Goal: Task Accomplishment & Management: Manage account settings

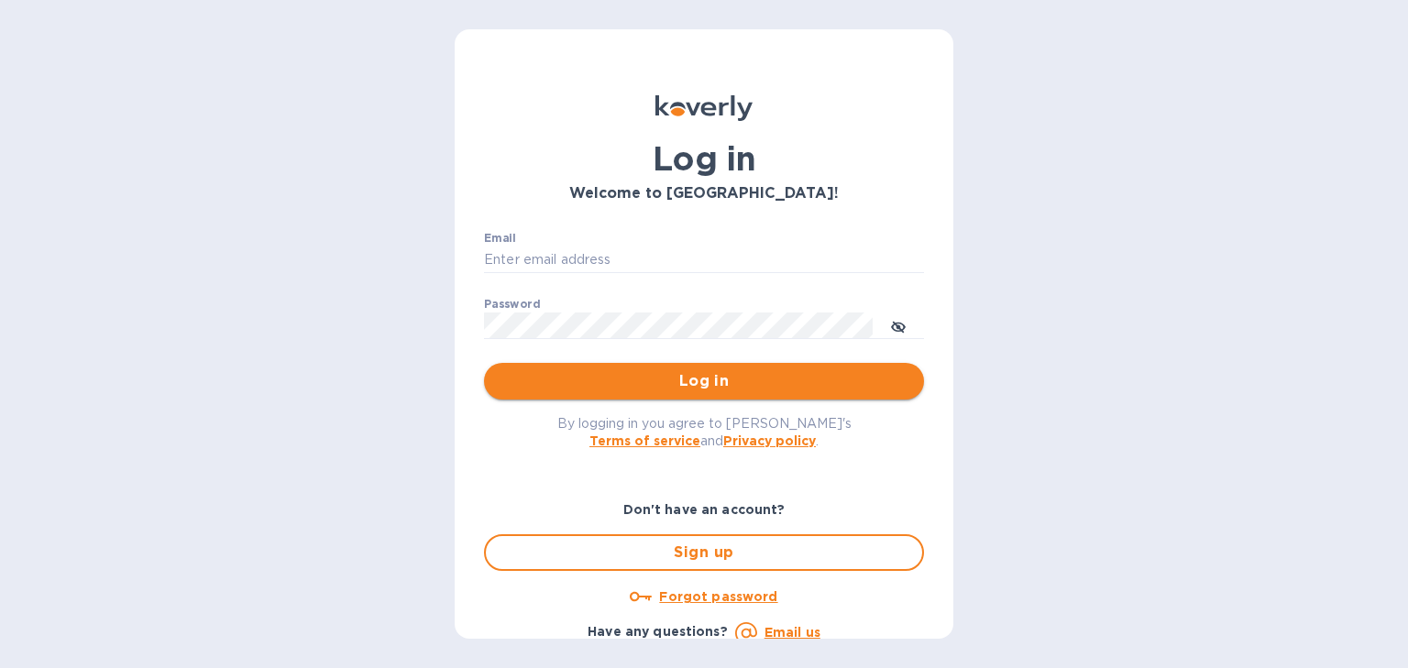
type input "usher@dagimfish.com"
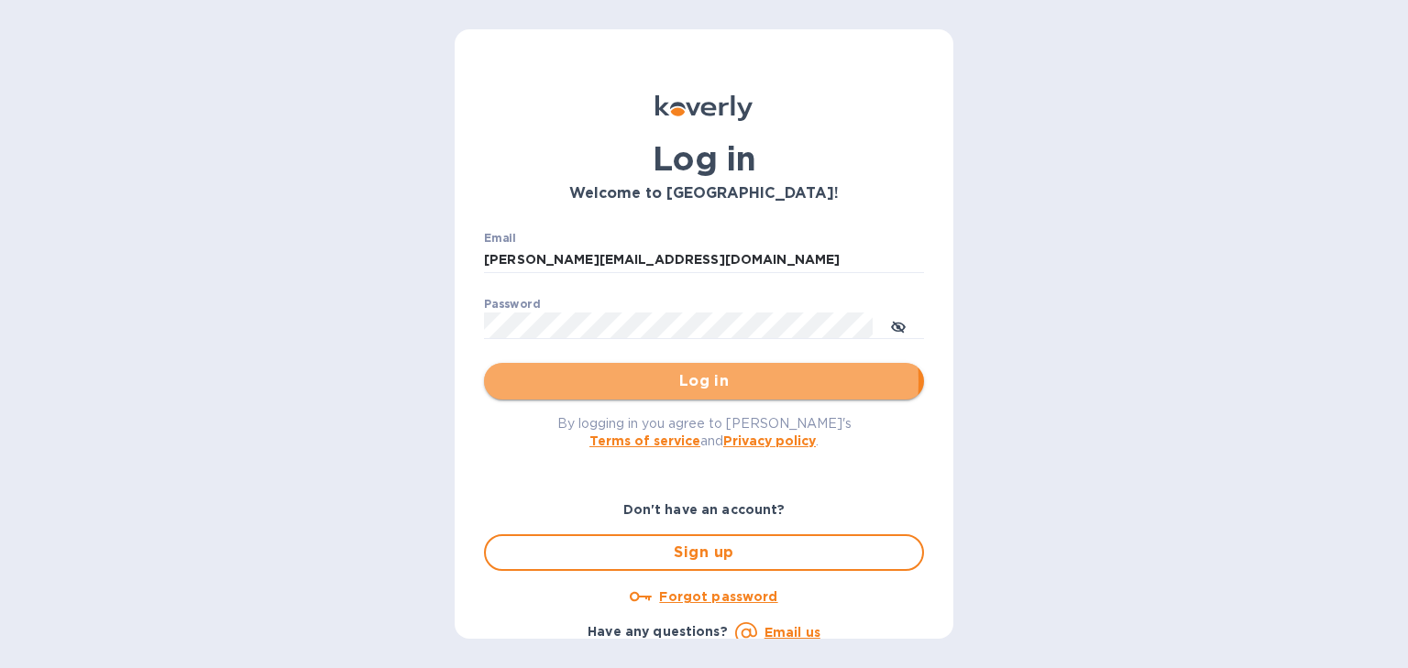
click at [671, 381] on span "Log in" at bounding box center [704, 381] width 411 height 22
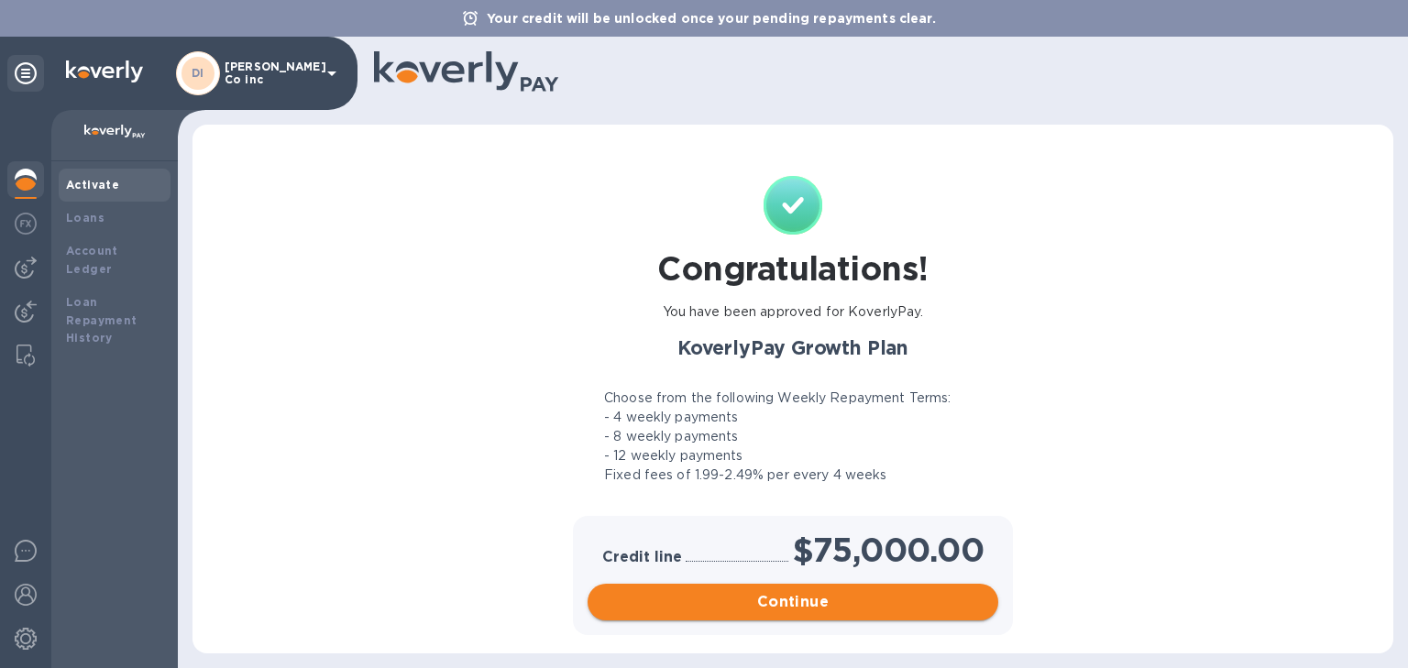
click at [810, 602] on span "Continue" at bounding box center [792, 602] width 381 height 22
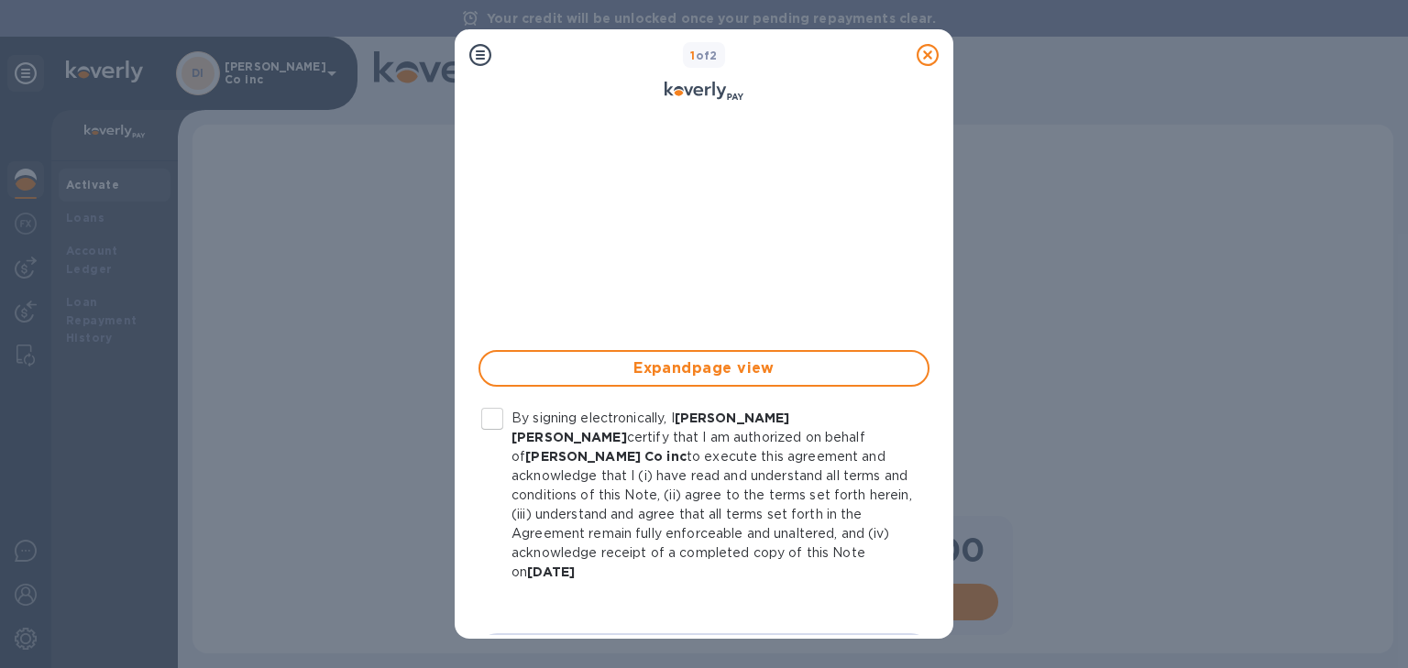
scroll to position [452, 0]
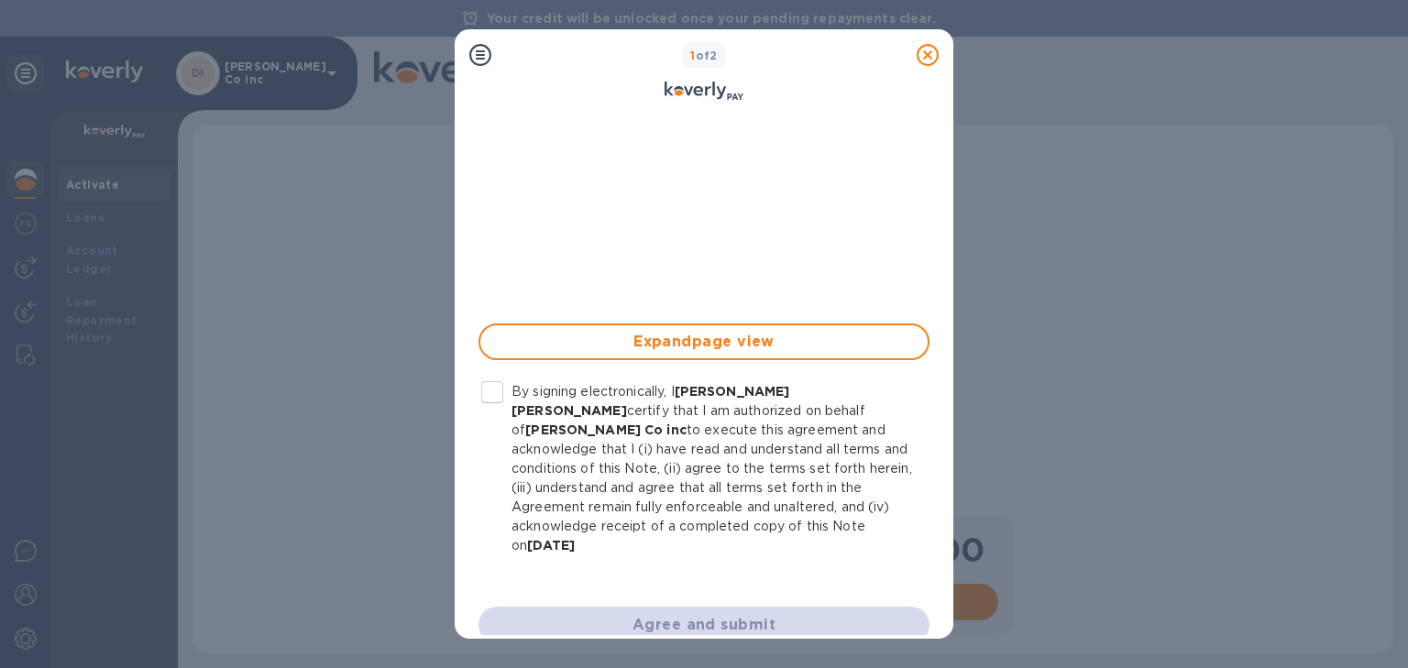
click at [489, 378] on input "By signing electronically, I [PERSON_NAME] [PERSON_NAME] certify that I am auth…" at bounding box center [492, 392] width 38 height 38
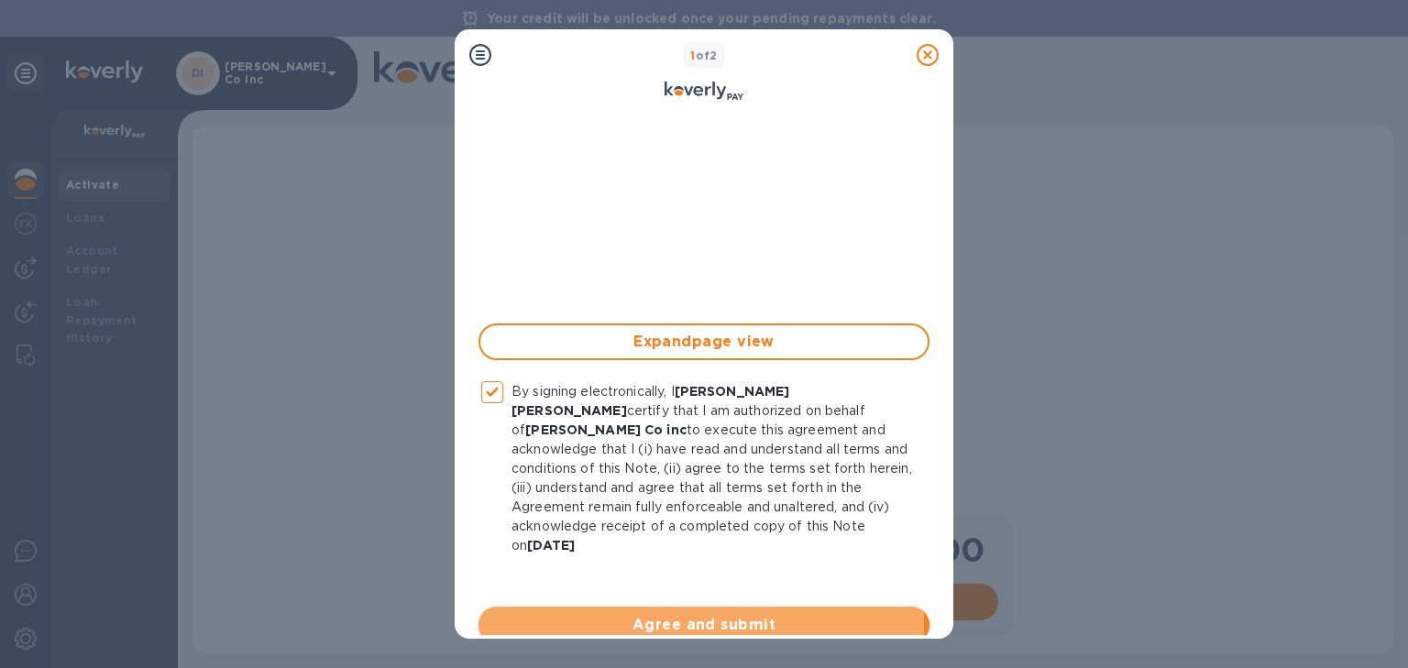
click at [645, 614] on span "Agree and submit" at bounding box center [704, 625] width 422 height 22
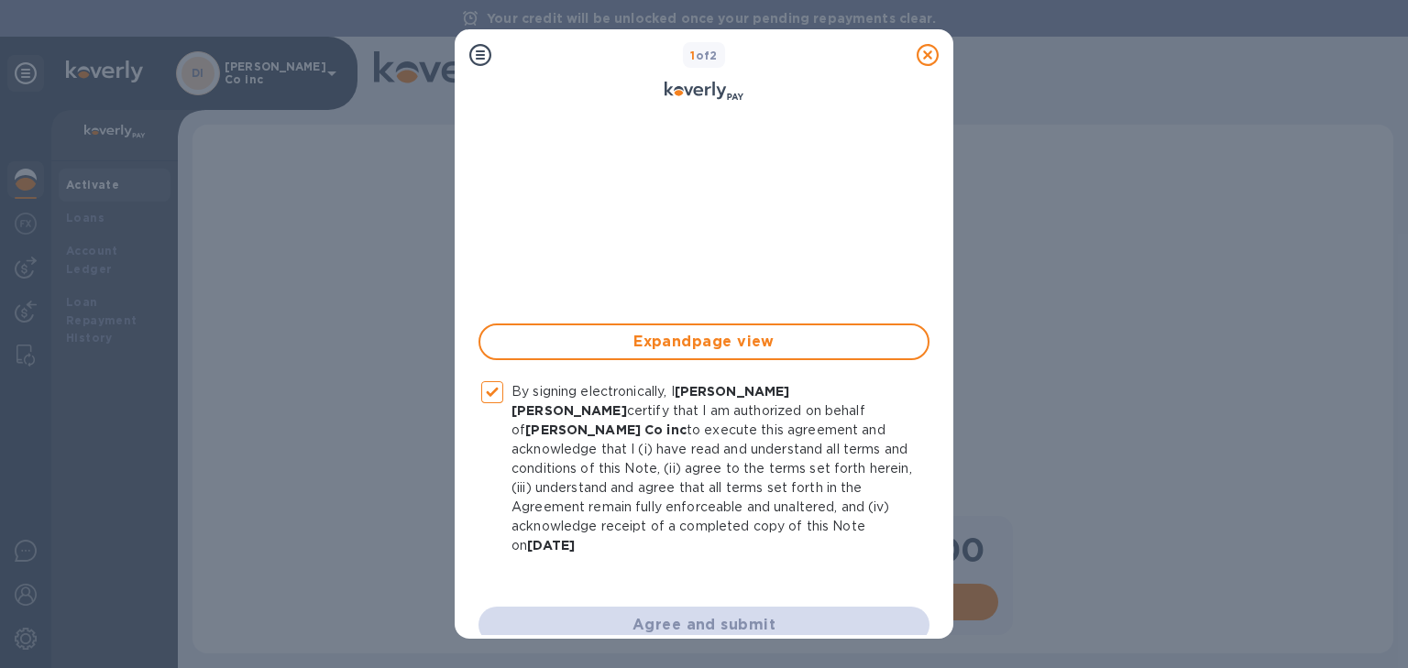
checkbox input "false"
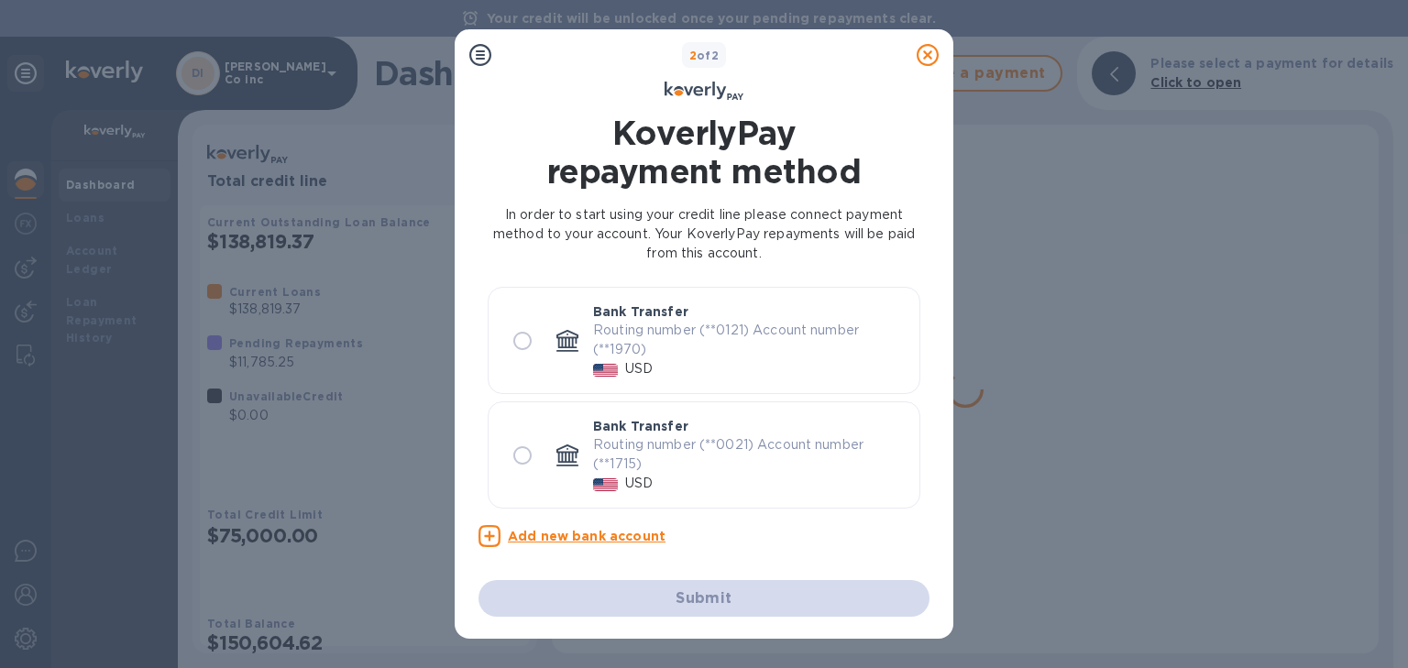
scroll to position [0, 0]
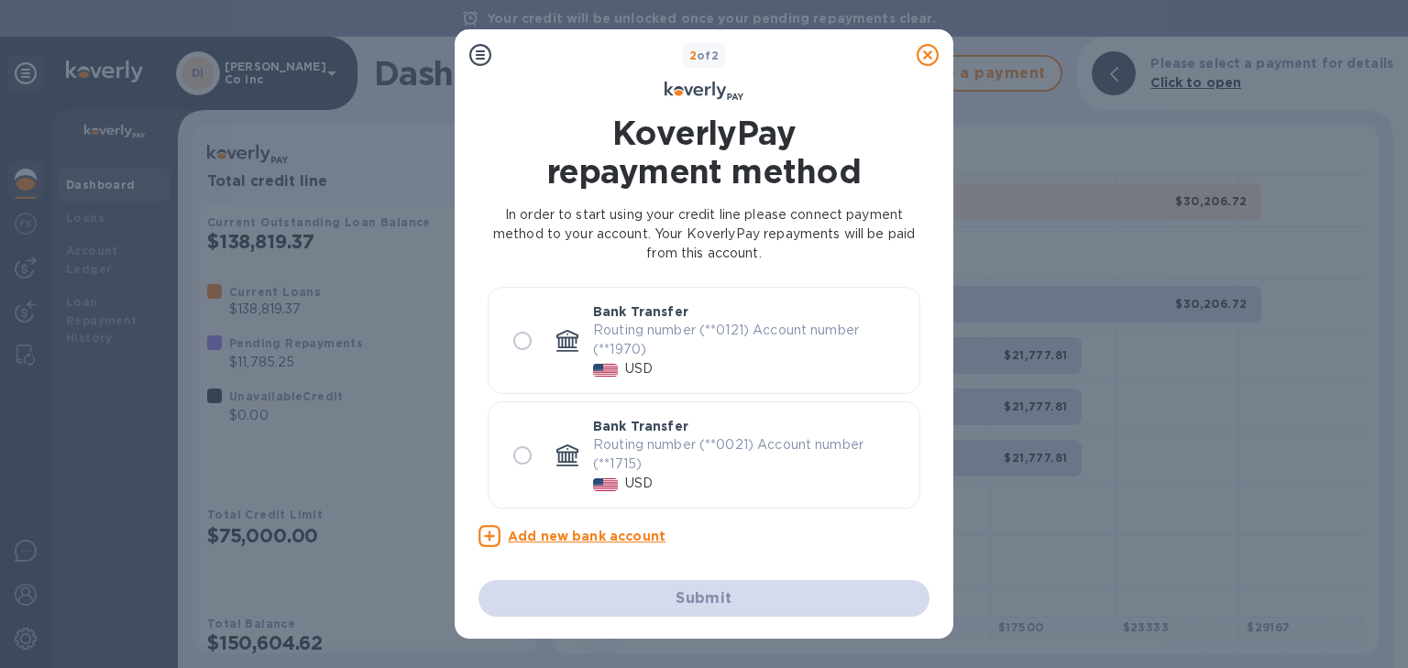
click at [638, 430] on p "Bank Transfer" at bounding box center [640, 426] width 95 height 18
radio input "true"
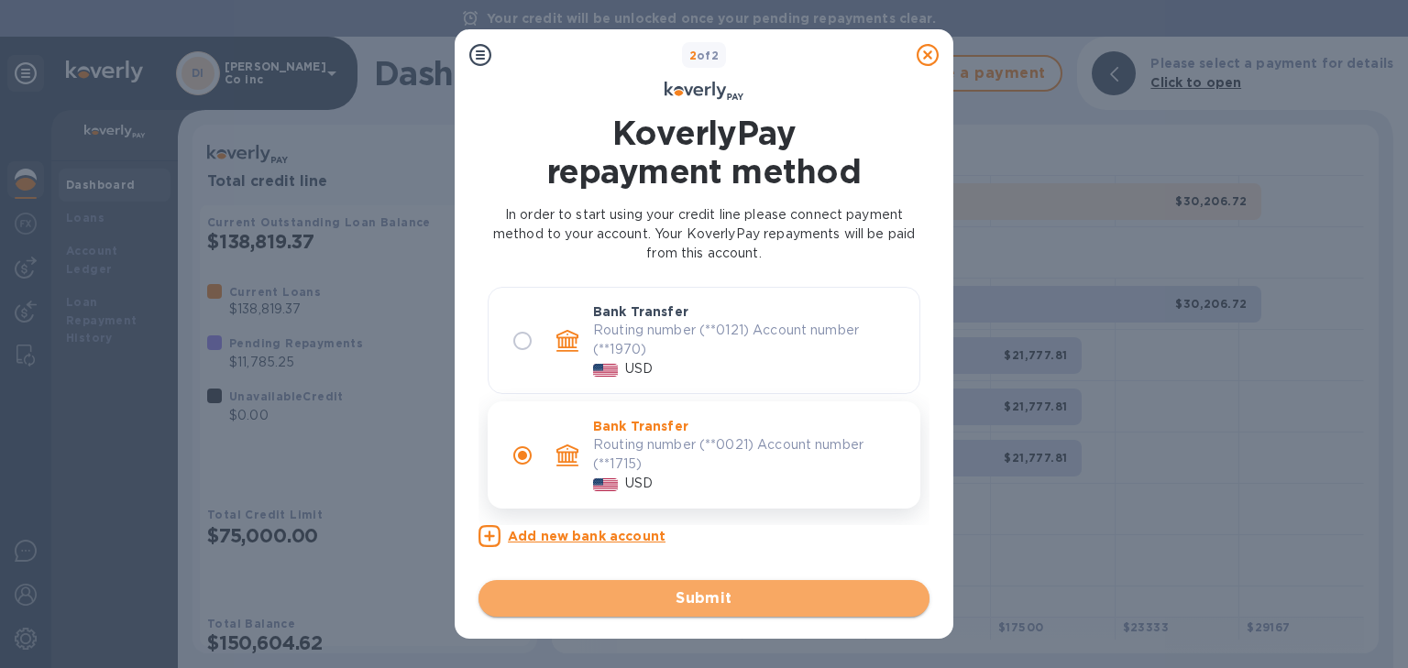
click at [696, 598] on span "Submit" at bounding box center [704, 599] width 422 height 22
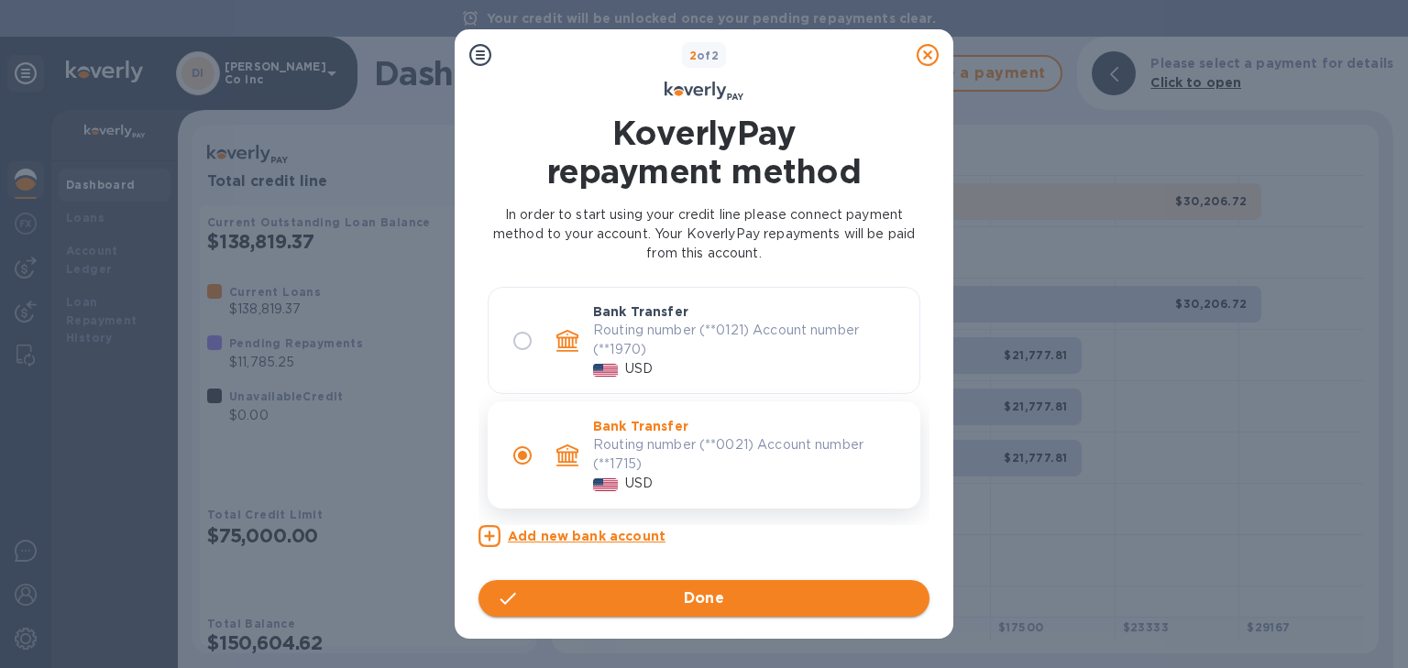
click at [699, 593] on span "Done" at bounding box center [704, 599] width 41 height 22
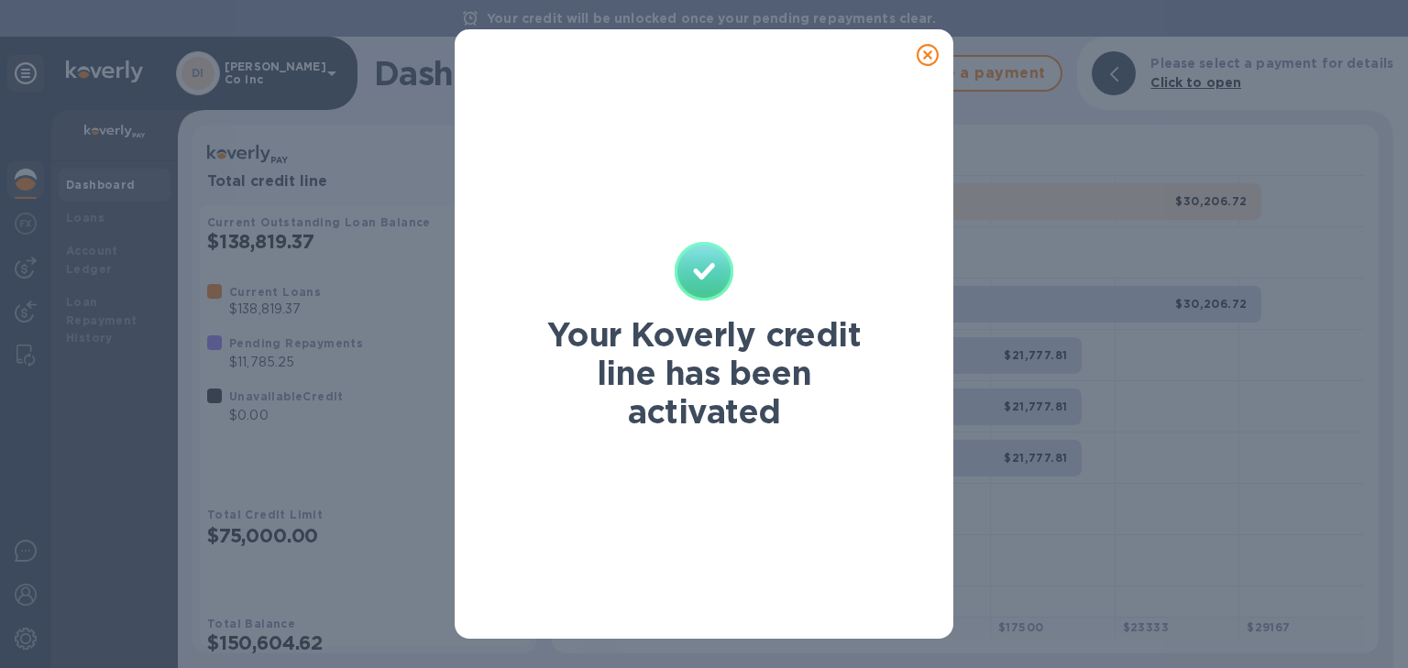
click at [924, 45] on icon at bounding box center [928, 55] width 22 height 22
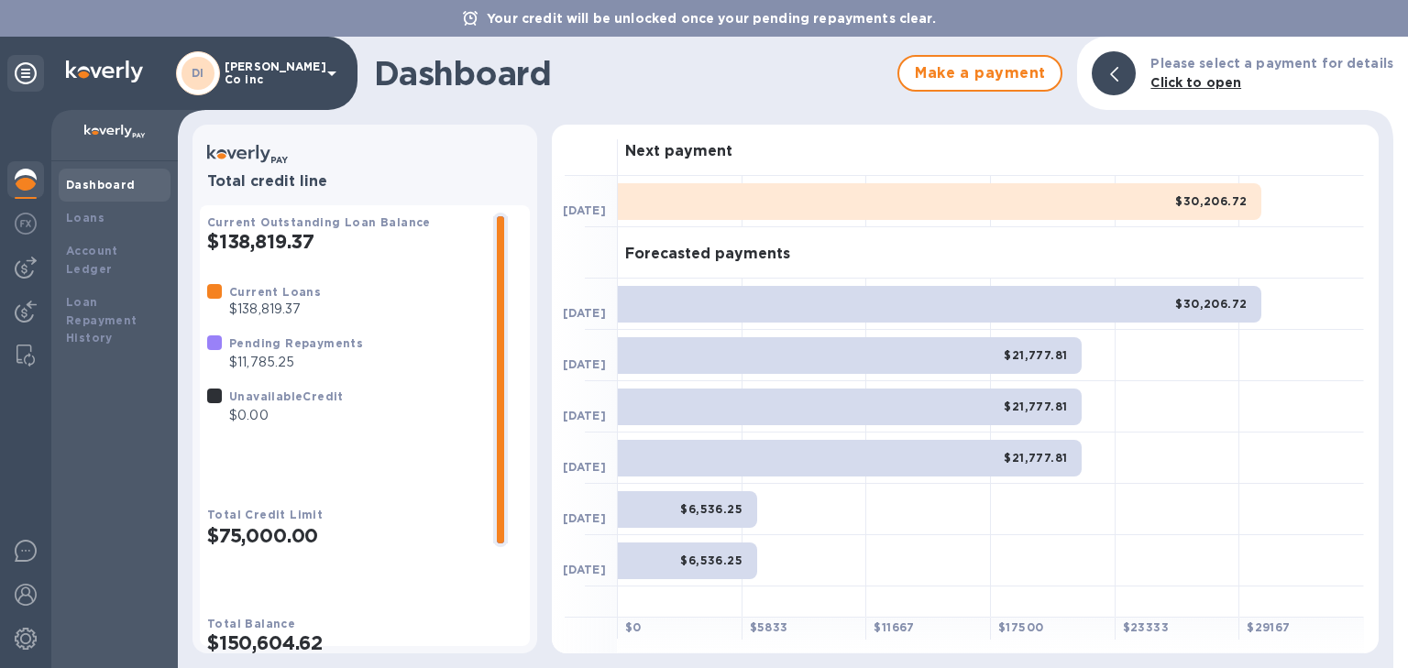
click at [720, 22] on b "Your credit will be unlocked once your pending repayments clear." at bounding box center [711, 18] width 449 height 15
click at [1112, 77] on div at bounding box center [1114, 73] width 44 height 44
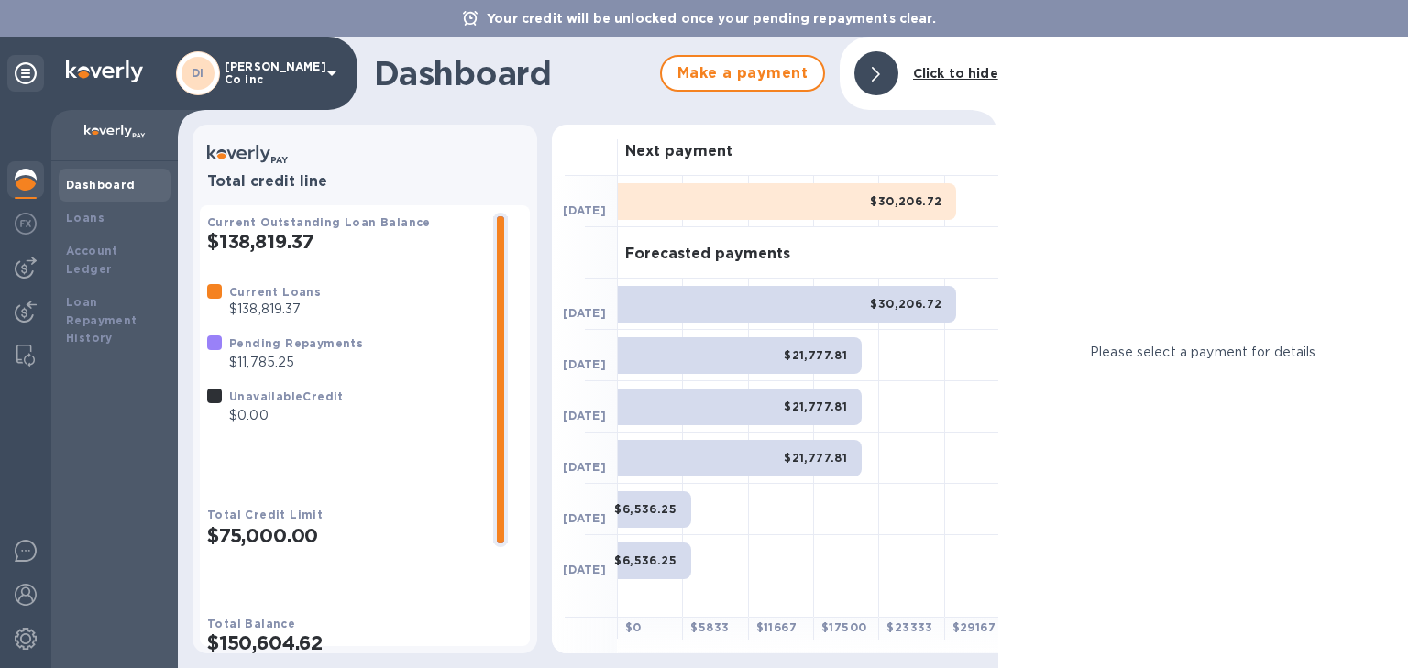
click at [895, 77] on div at bounding box center [876, 73] width 44 height 44
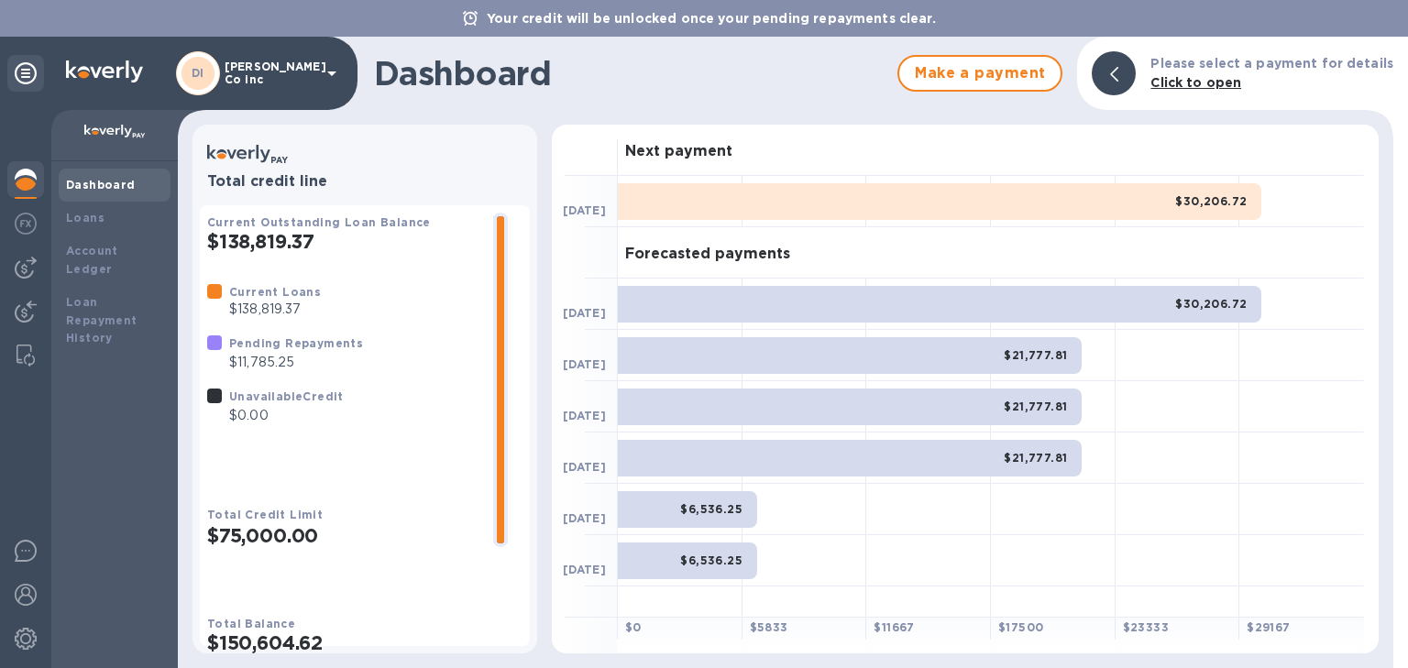
click at [320, 84] on div "DI [PERSON_NAME] Co inc" at bounding box center [259, 73] width 167 height 44
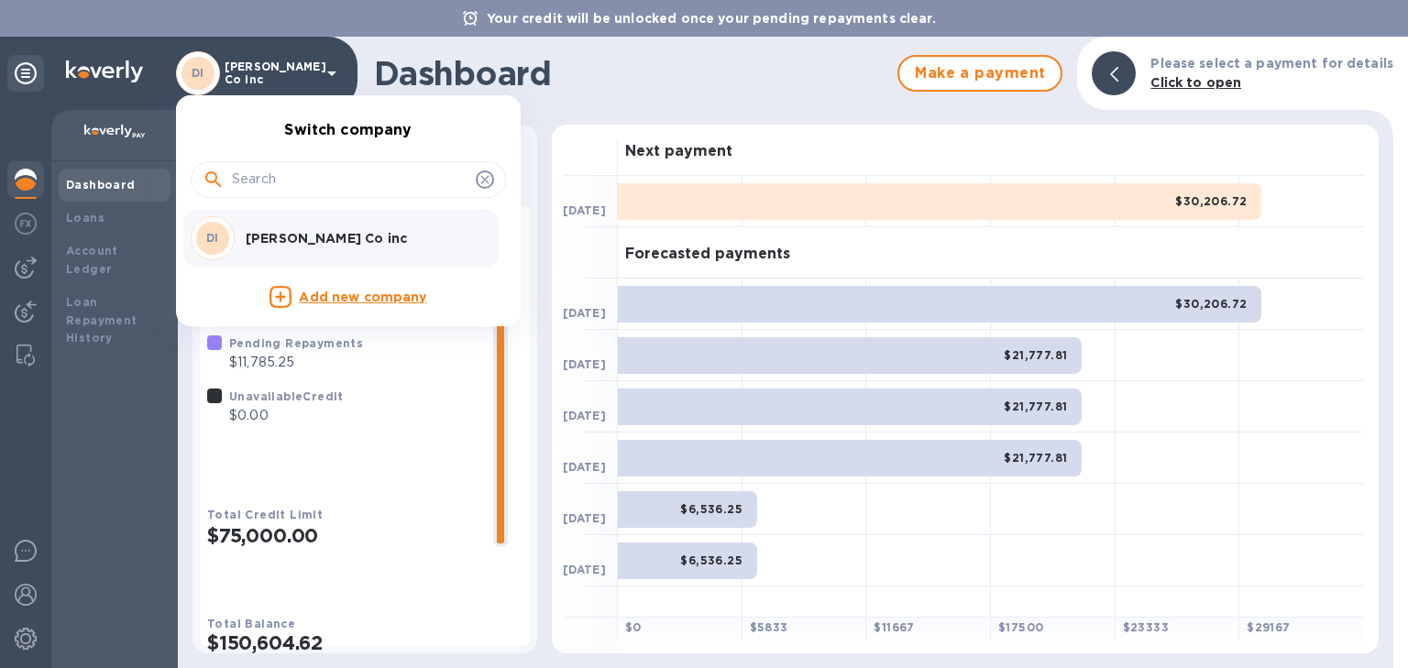
click at [15, 64] on div at bounding box center [704, 334] width 1408 height 668
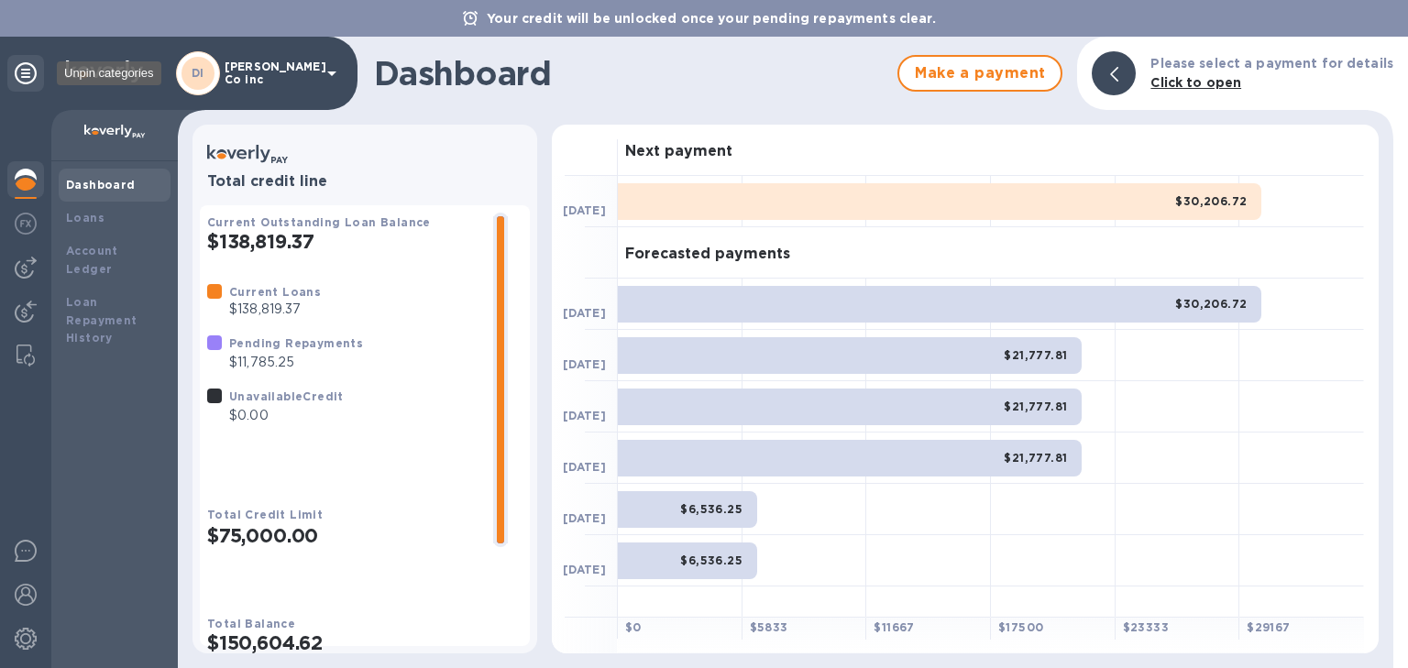
click at [23, 73] on icon at bounding box center [26, 73] width 22 height 22
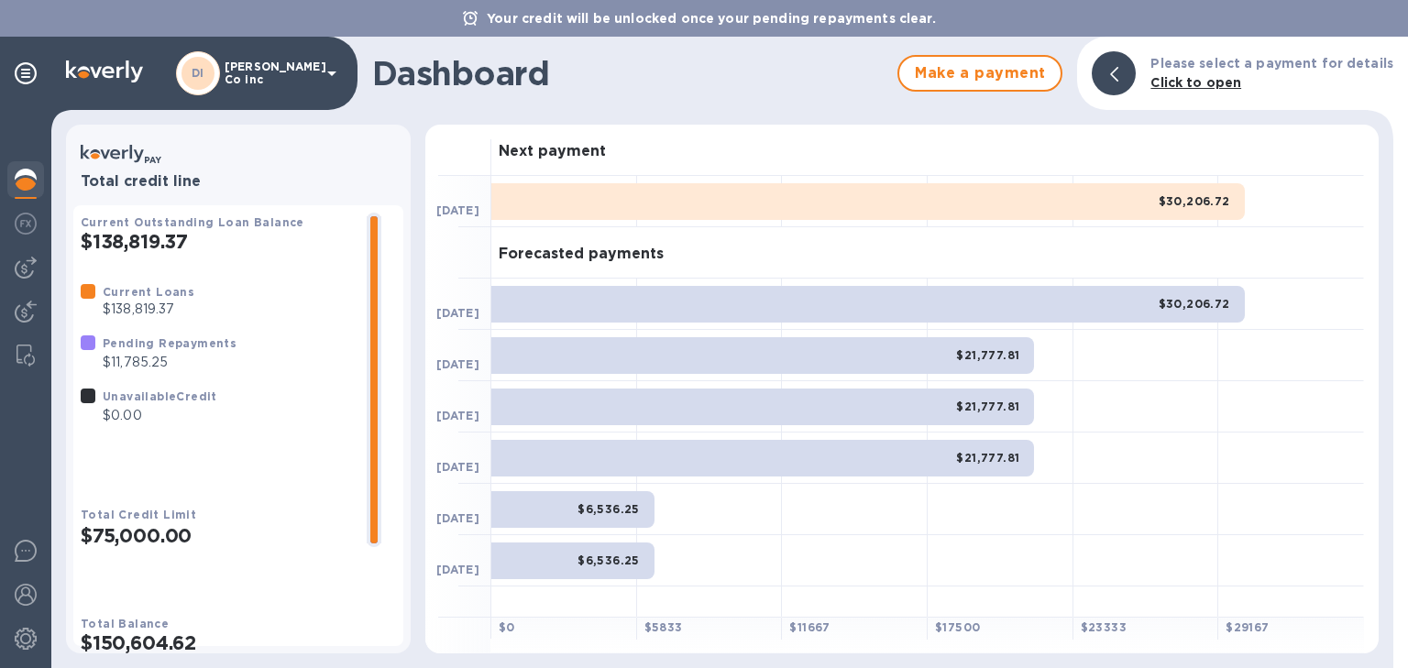
click at [789, 246] on div "Forecasted payments" at bounding box center [927, 252] width 873 height 51
click at [790, 198] on div "$30,206.72" at bounding box center [867, 201] width 753 height 37
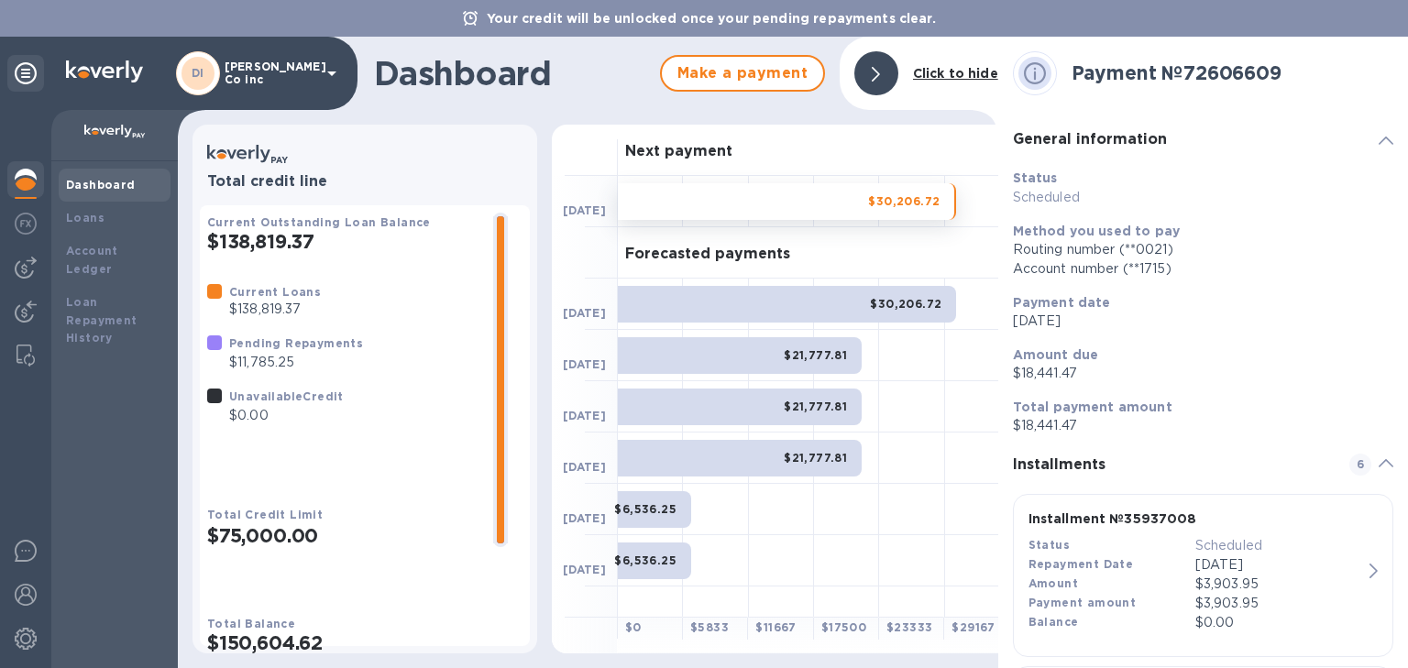
click at [34, 81] on icon at bounding box center [26, 73] width 22 height 22
click at [95, 180] on b "Dashboard" at bounding box center [101, 185] width 70 height 14
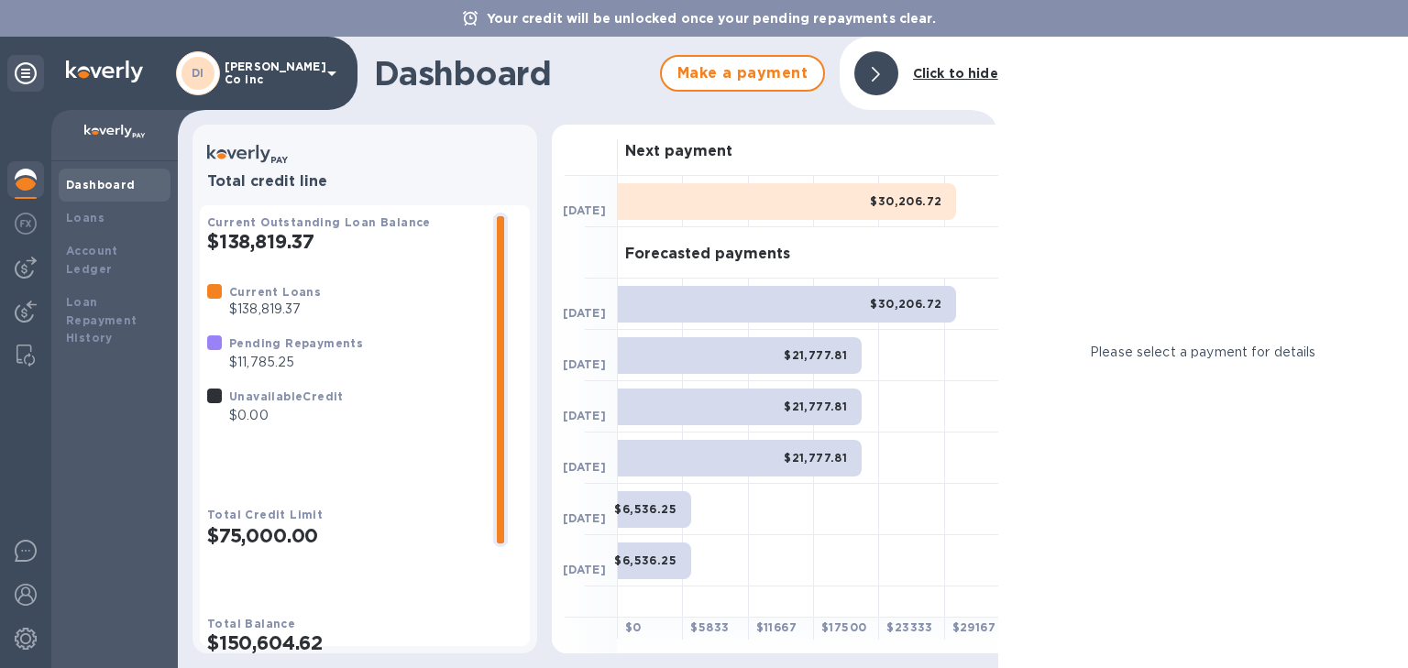
click at [95, 180] on b "Dashboard" at bounding box center [101, 185] width 70 height 14
click at [965, 74] on b "Click to hide" at bounding box center [955, 73] width 85 height 15
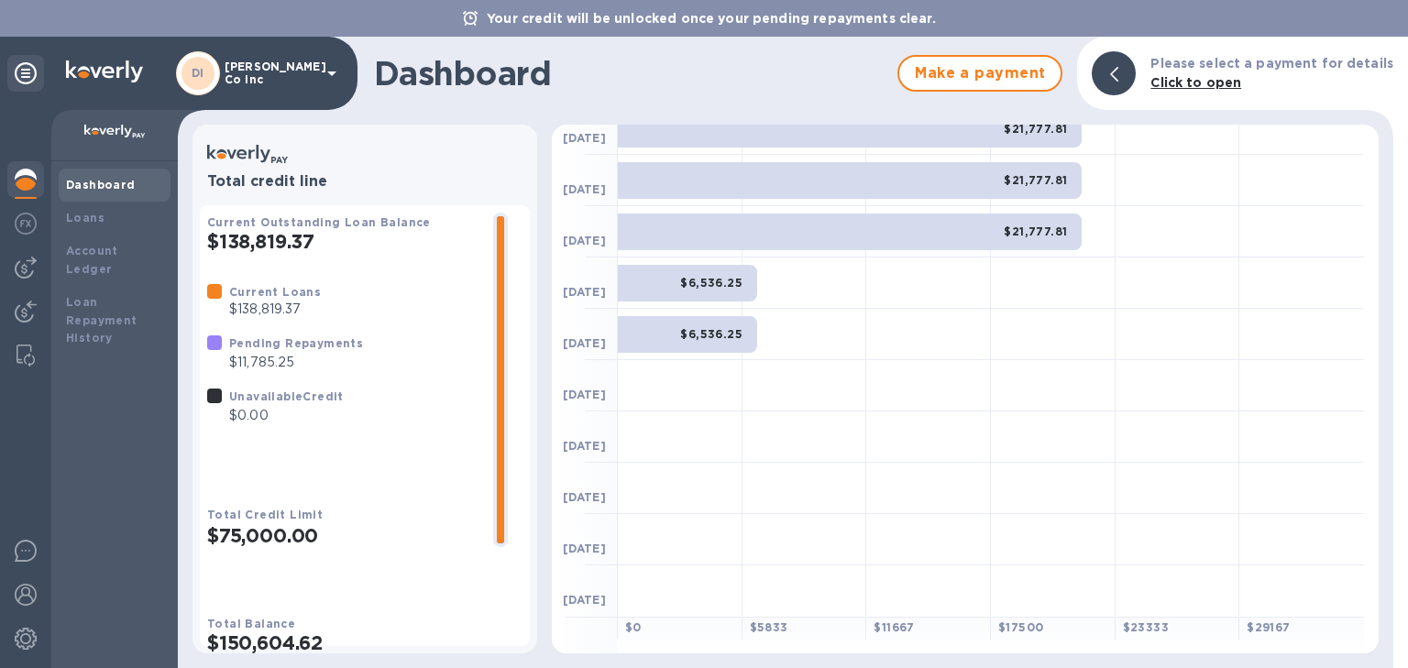
click at [964, 395] on div at bounding box center [928, 385] width 125 height 51
click at [749, 311] on div at bounding box center [804, 334] width 125 height 51
click at [687, 315] on div "$6,536.25" at bounding box center [680, 334] width 125 height 51
click at [677, 284] on div "$6,536.25" at bounding box center [687, 283] width 139 height 37
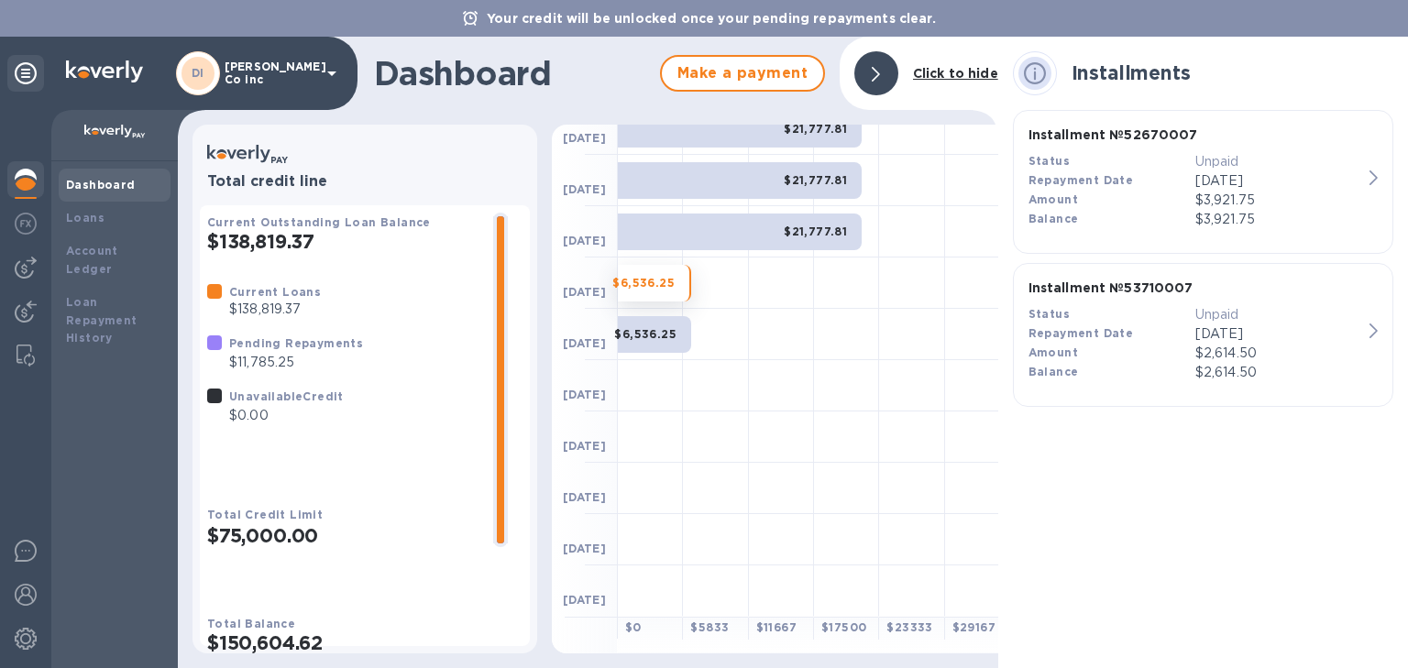
click at [1027, 78] on icon at bounding box center [1035, 73] width 22 height 22
click at [755, 214] on div "$21,777.81" at bounding box center [740, 232] width 244 height 37
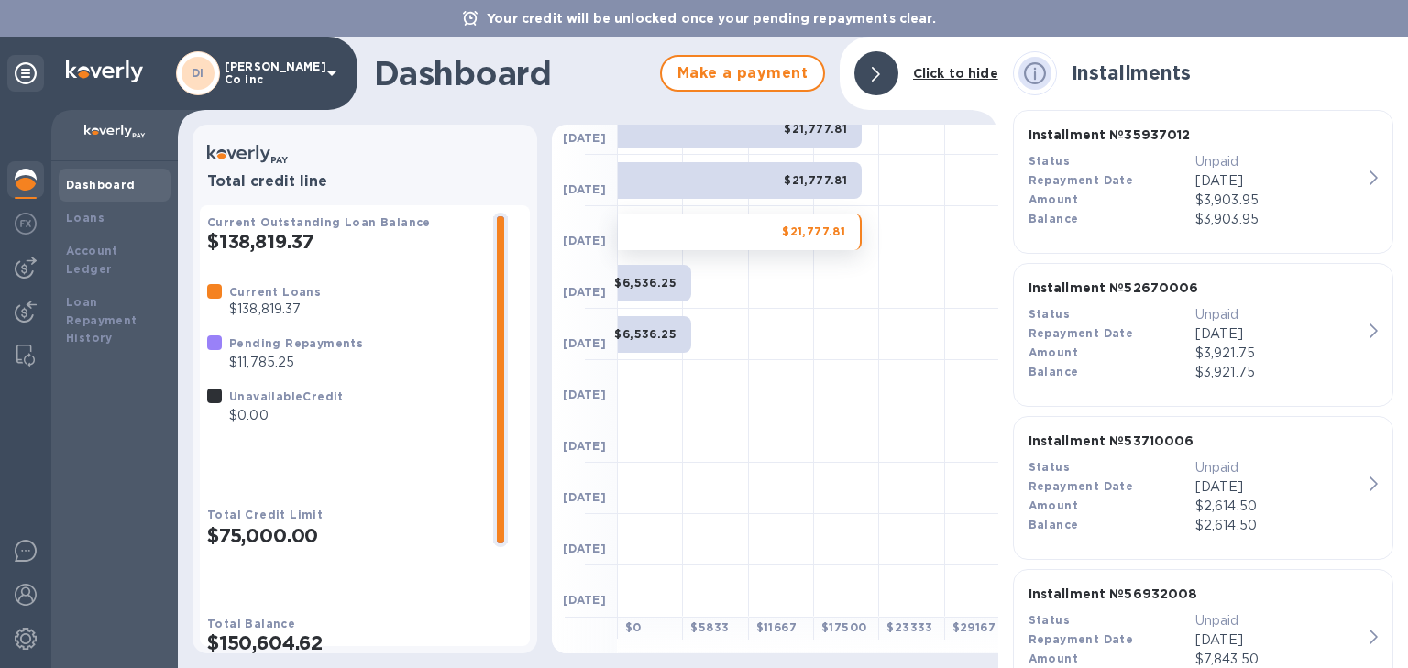
click at [765, 190] on div "$21,777.81" at bounding box center [740, 180] width 244 height 37
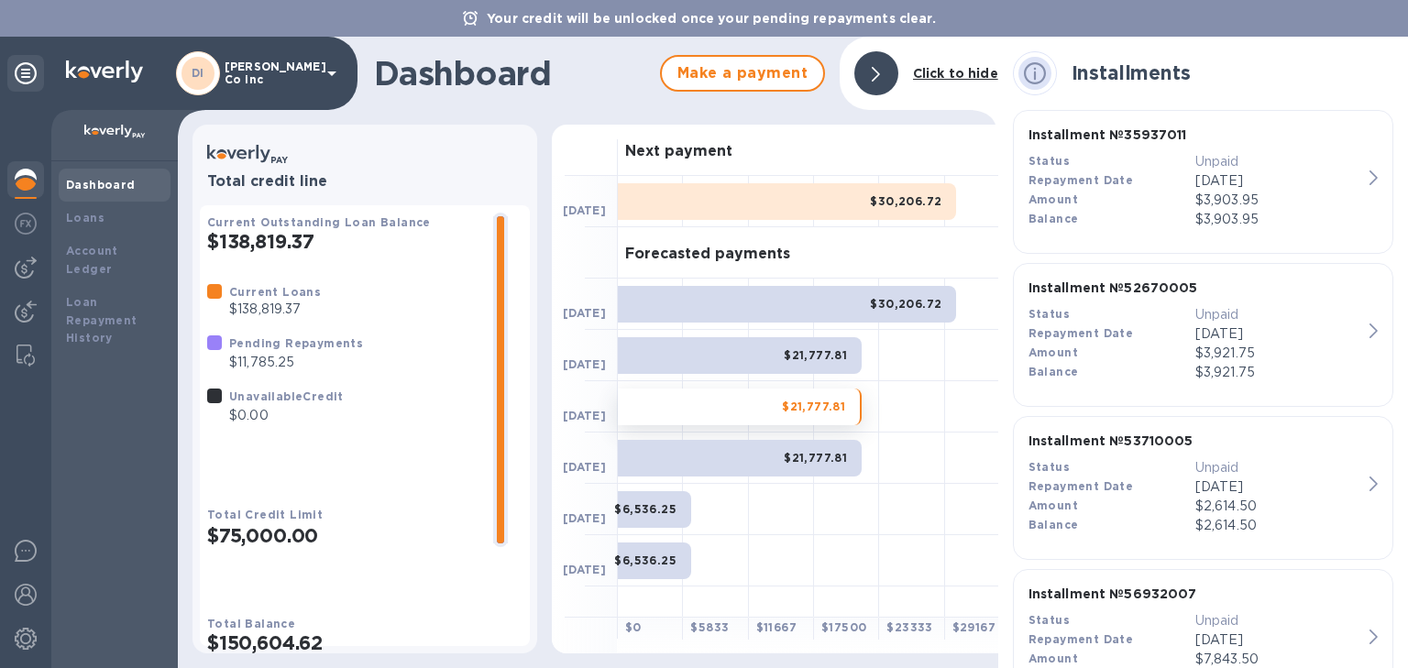
click at [1034, 68] on icon at bounding box center [1035, 73] width 22 height 22
click at [326, 83] on icon at bounding box center [332, 73] width 22 height 22
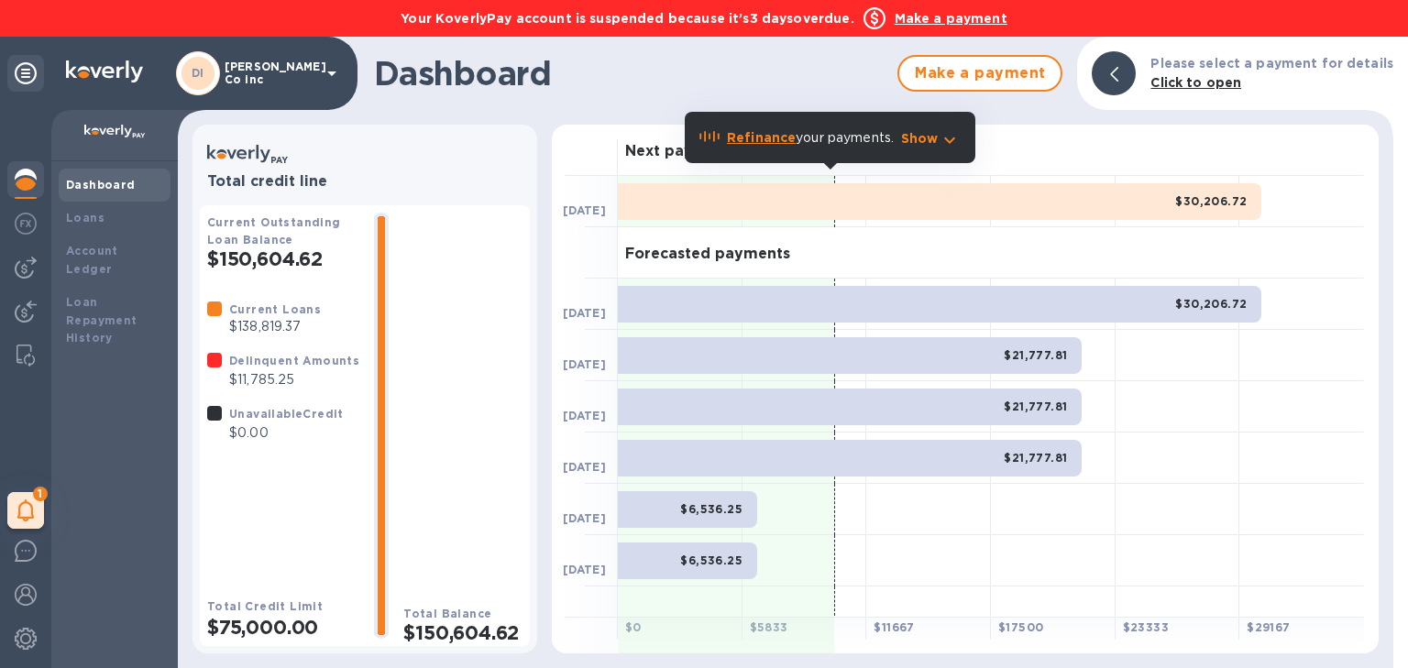
click at [931, 143] on p "Show" at bounding box center [920, 138] width 38 height 18
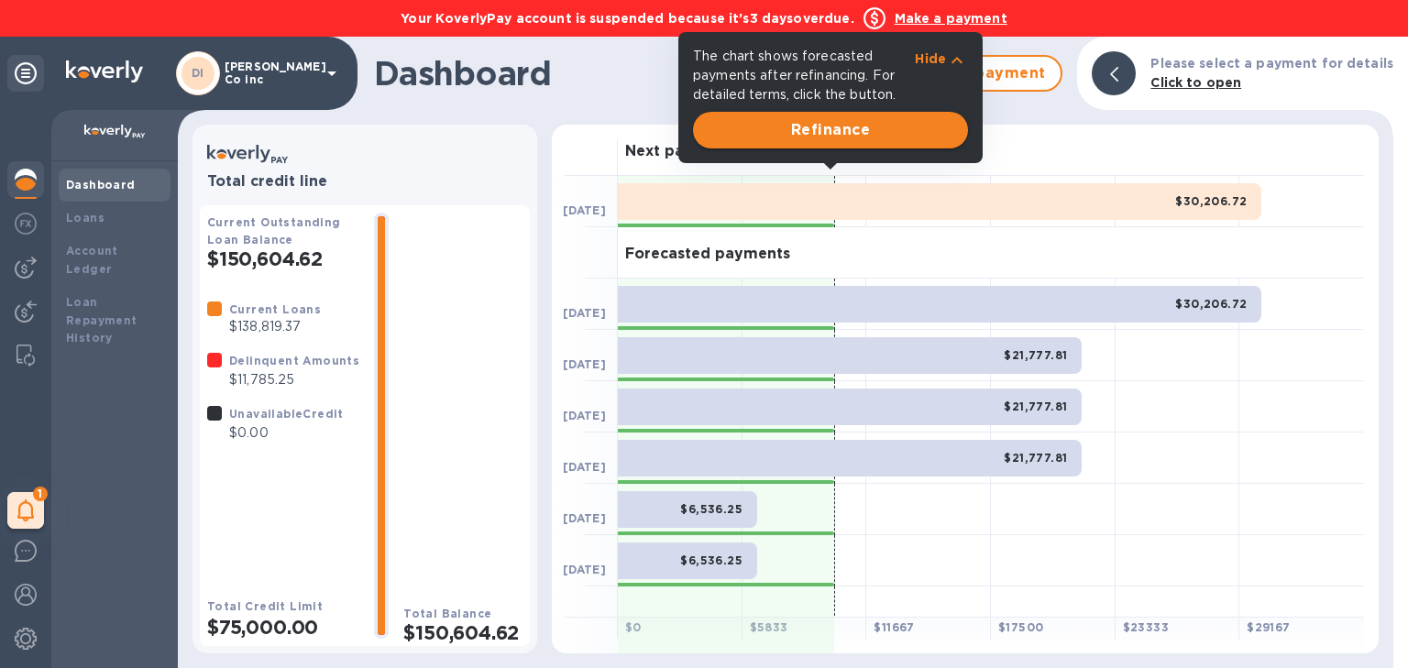
click at [909, 132] on span "Refinance" at bounding box center [831, 130] width 246 height 22
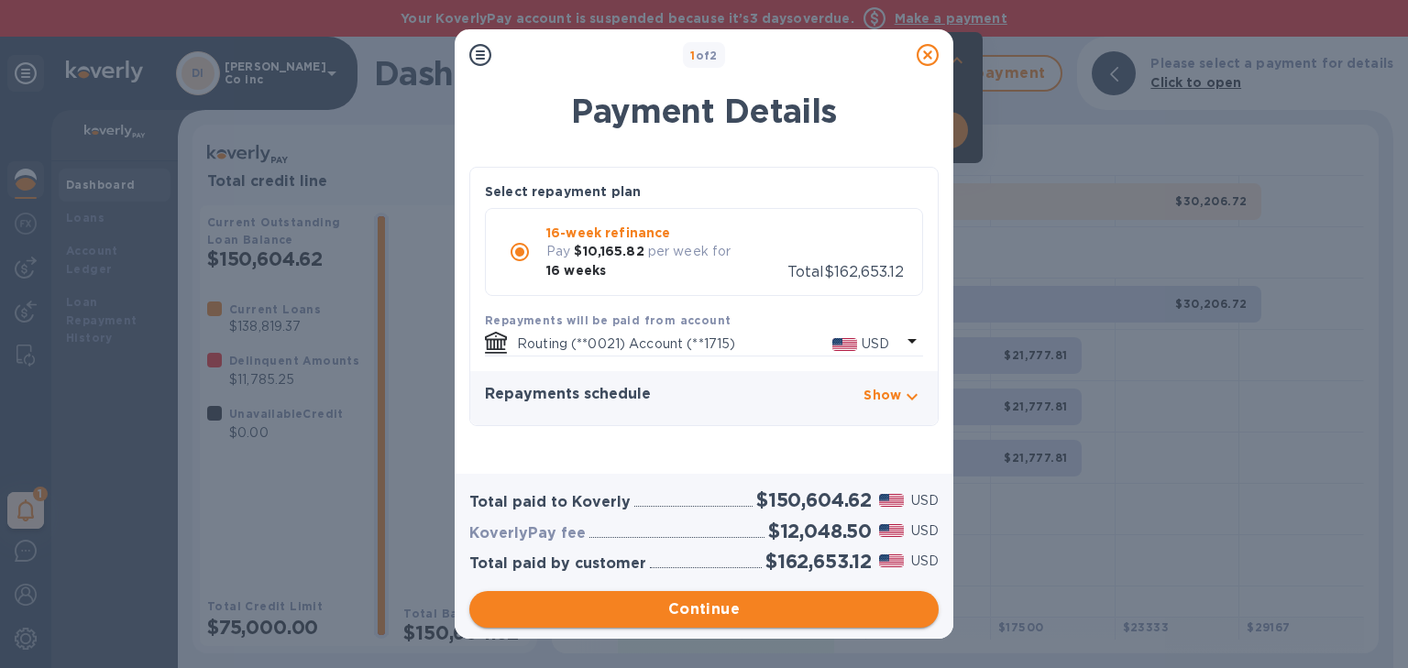
click at [741, 618] on span "Continue" at bounding box center [704, 610] width 440 height 22
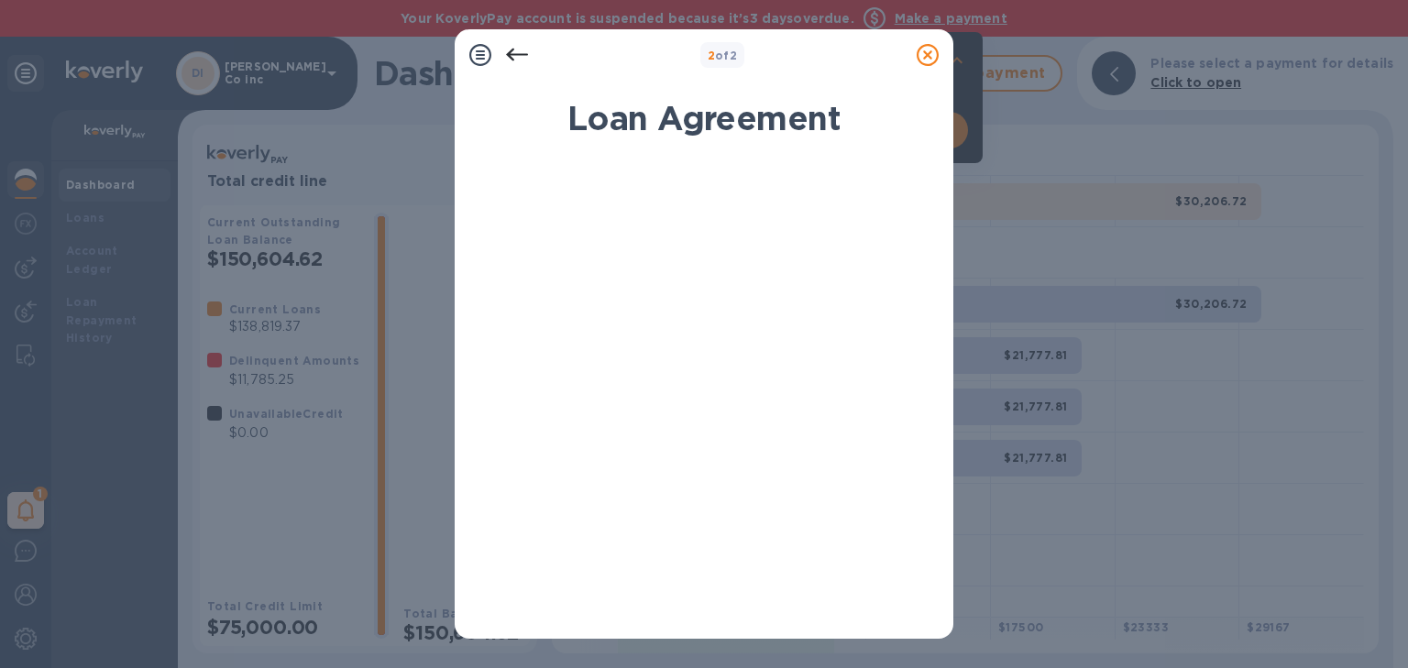
scroll to position [333, 0]
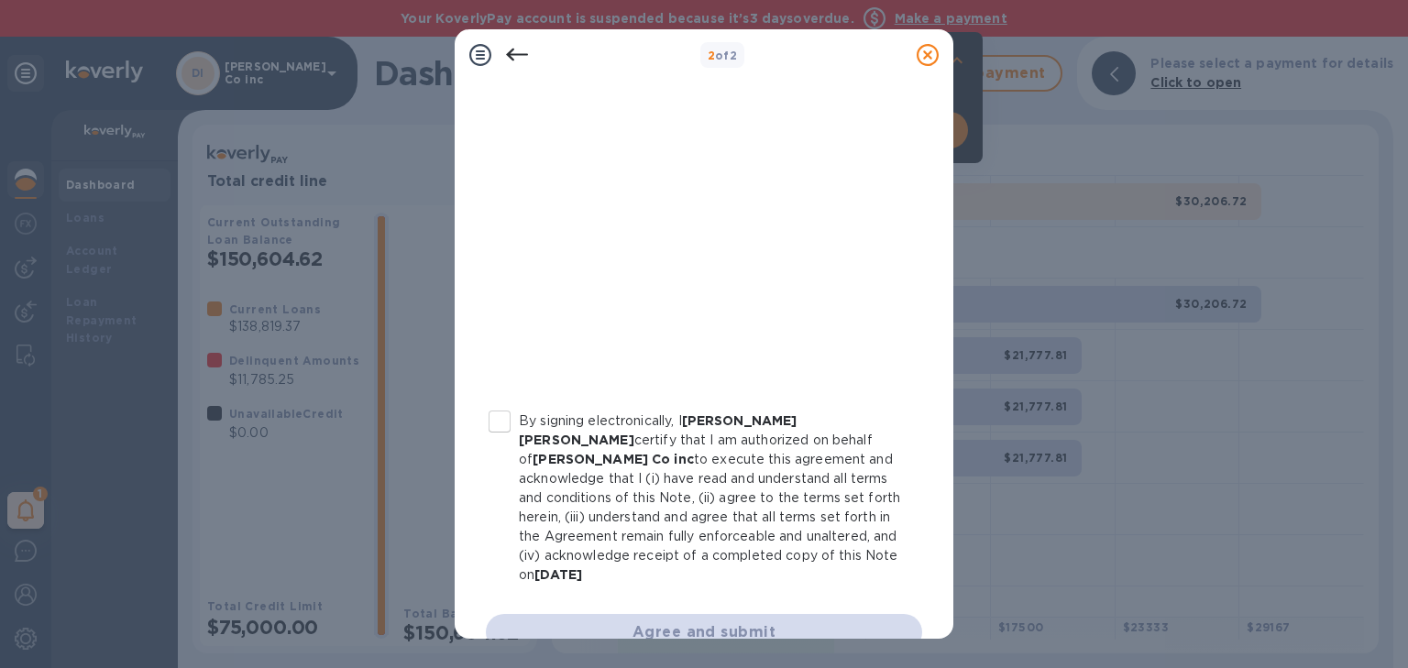
click at [497, 425] on input "By signing electronically, I [PERSON_NAME] [PERSON_NAME] certify that I am auth…" at bounding box center [499, 421] width 38 height 38
checkbox input "true"
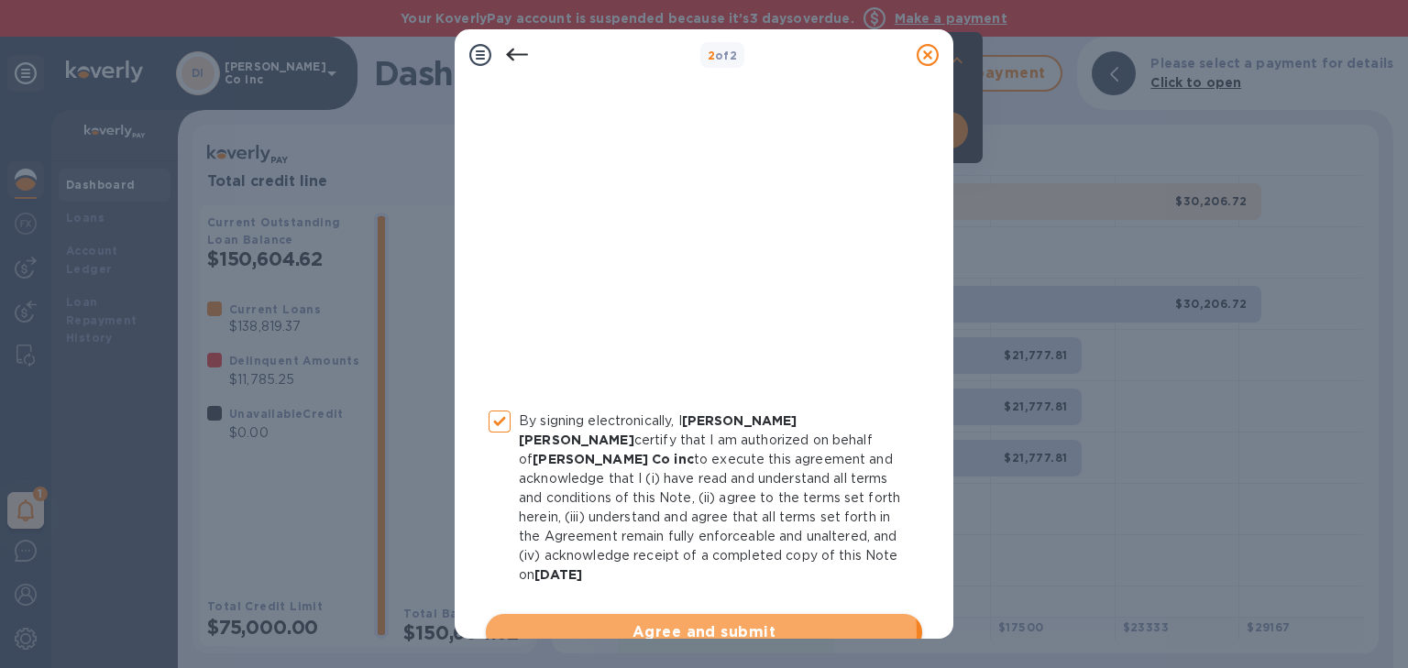
click at [683, 621] on span "Agree and submit" at bounding box center [703, 632] width 407 height 22
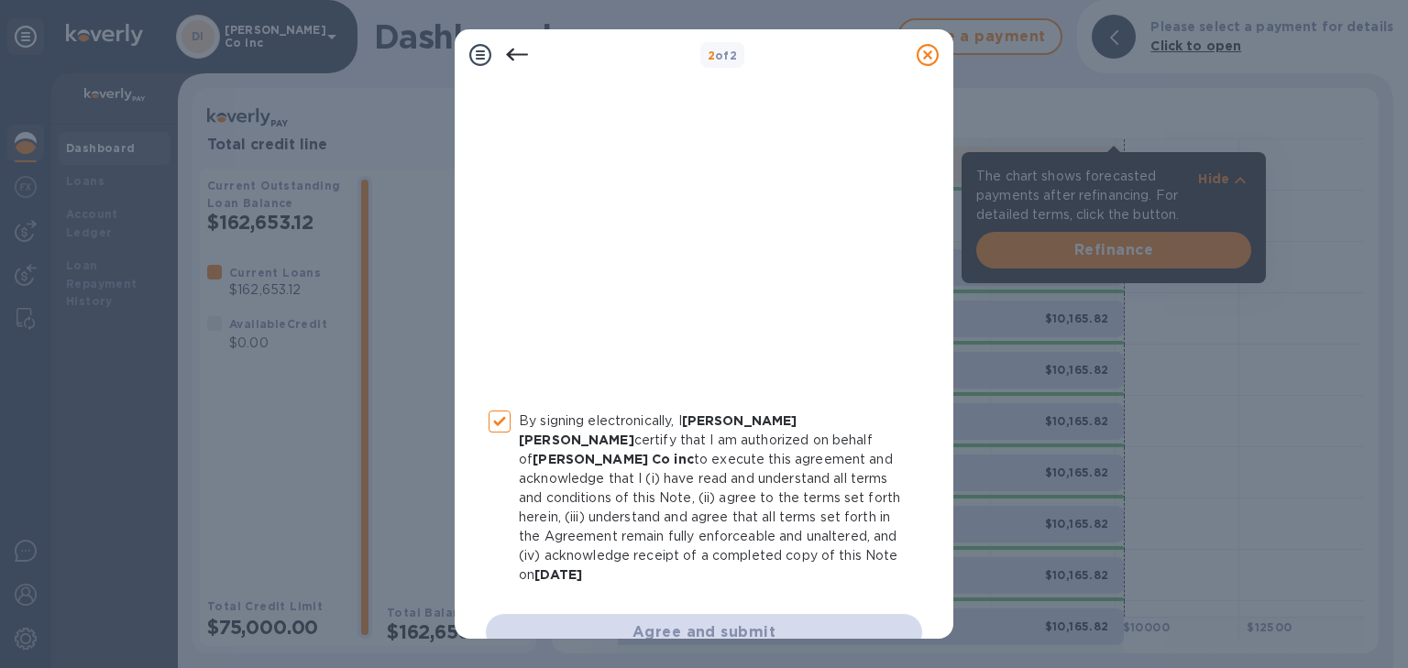
click at [693, 620] on div "Agree and submit" at bounding box center [704, 632] width 436 height 37
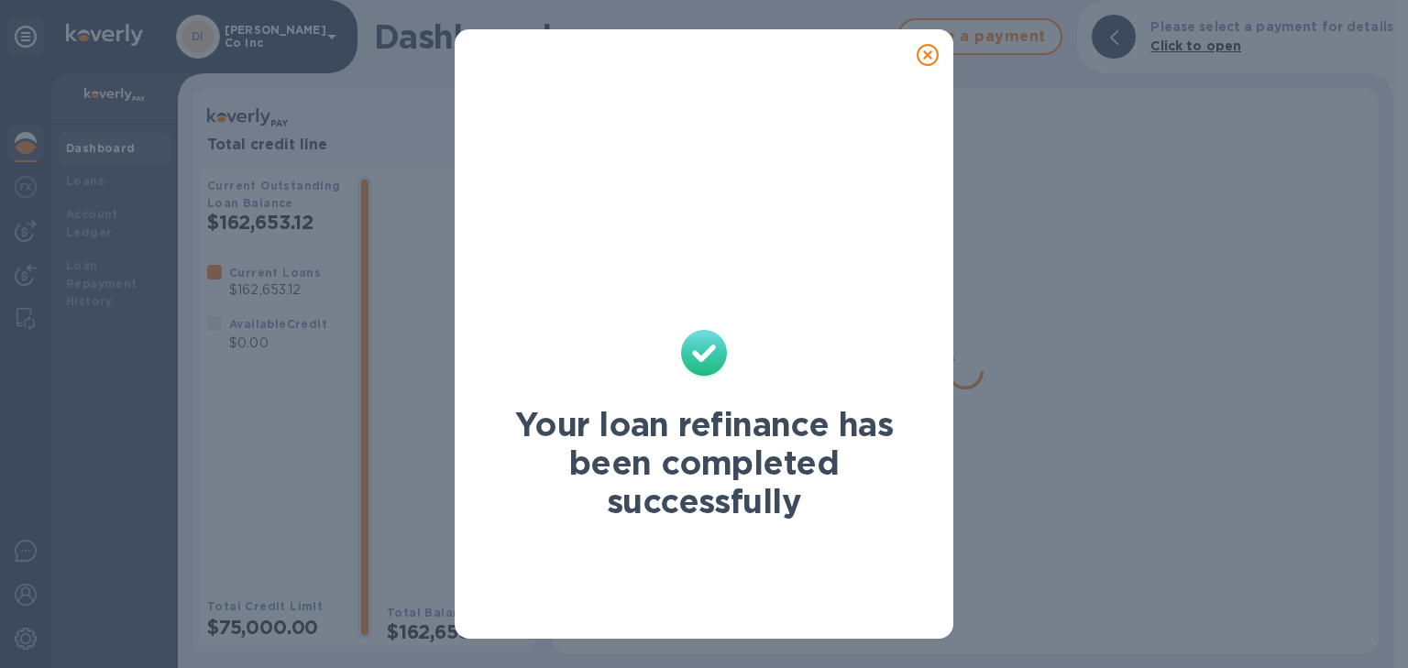
scroll to position [0, 0]
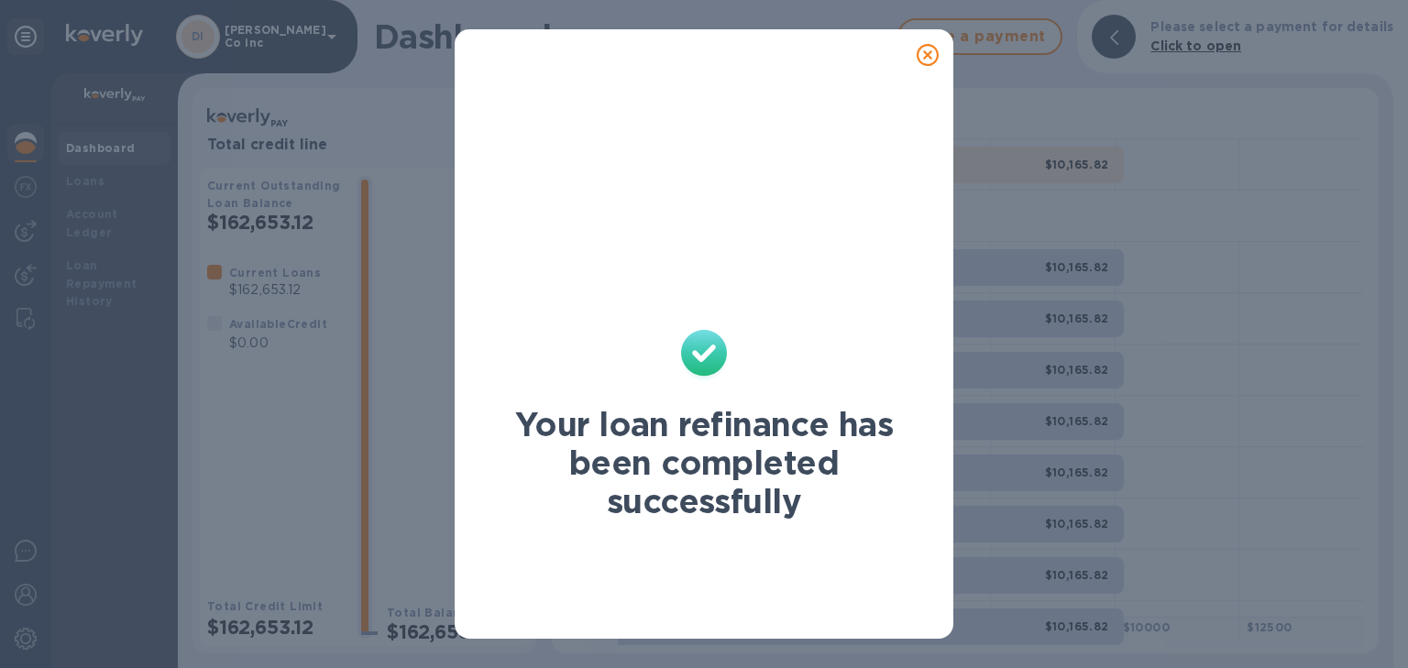
click at [932, 57] on icon at bounding box center [928, 55] width 22 height 22
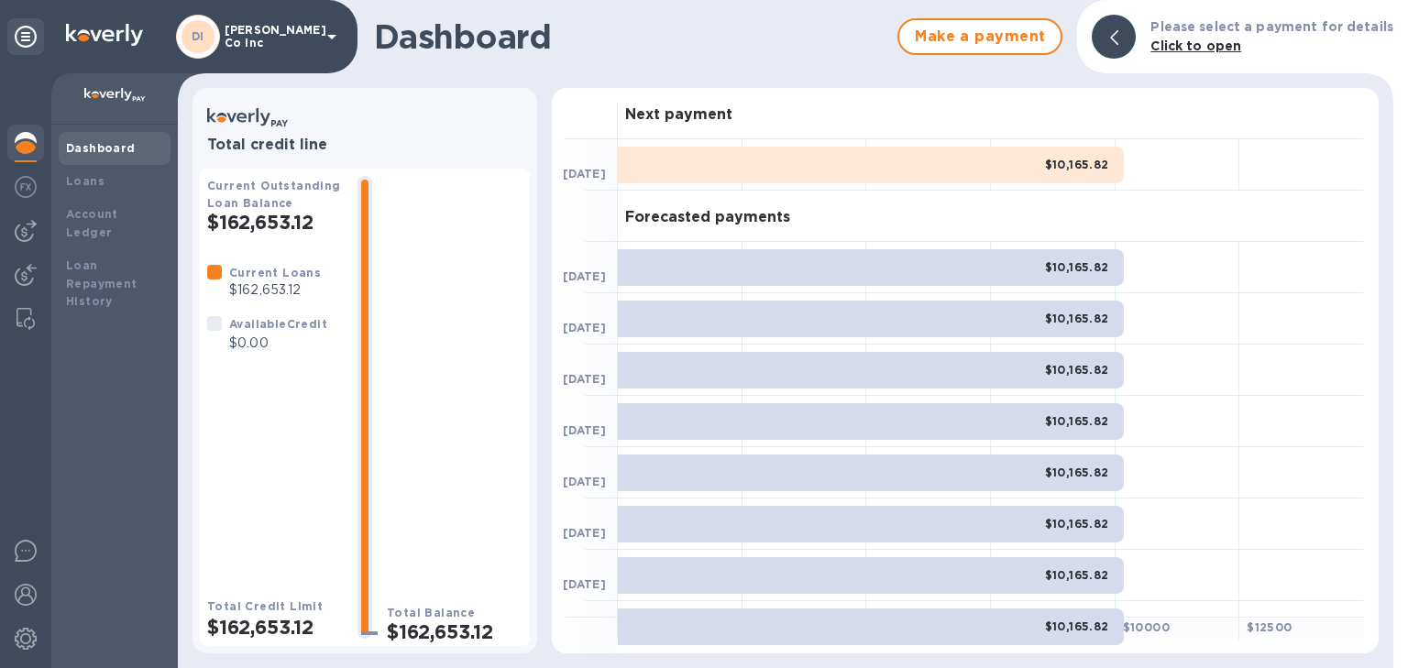
click at [875, 248] on div at bounding box center [928, 267] width 125 height 51
click at [599, 321] on b "[DATE]" at bounding box center [584, 328] width 43 height 14
